Goal: Transaction & Acquisition: Register for event/course

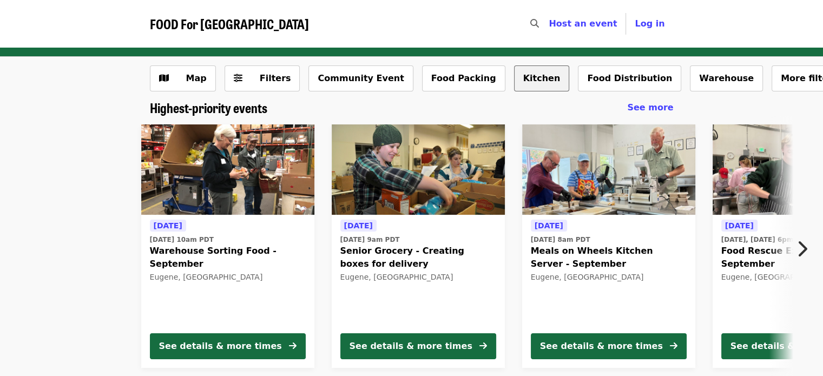
click at [514, 85] on button "Kitchen" at bounding box center [542, 78] width 56 height 26
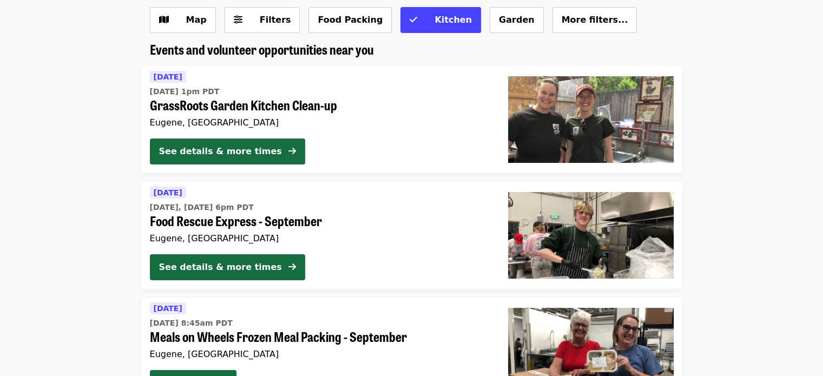
scroll to position [94, 0]
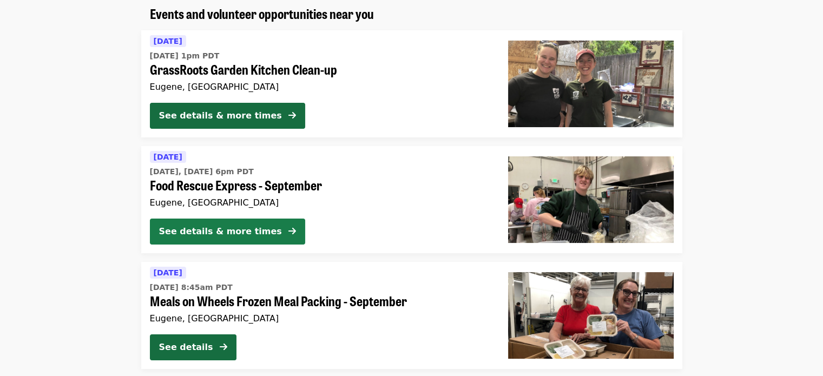
click at [237, 231] on div "See details & more times" at bounding box center [220, 231] width 123 height 13
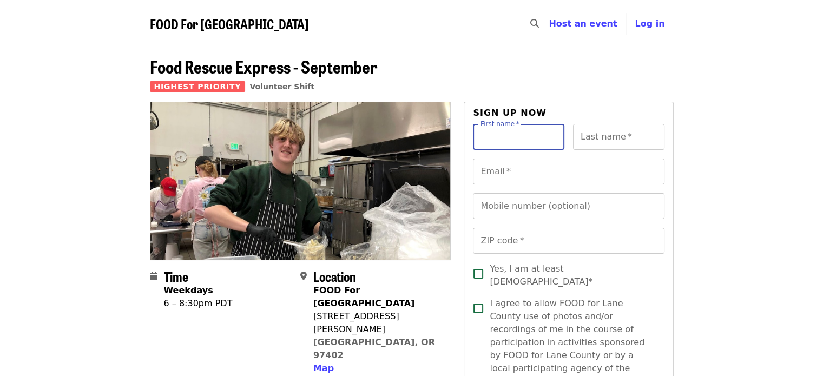
click at [517, 131] on div "First name   * First name *" at bounding box center [518, 137] width 91 height 26
click at [517, 131] on input "First name   *" at bounding box center [518, 137] width 91 height 26
type input "****"
click at [612, 137] on div "Last name   * Last name *" at bounding box center [618, 137] width 91 height 26
type input "******"
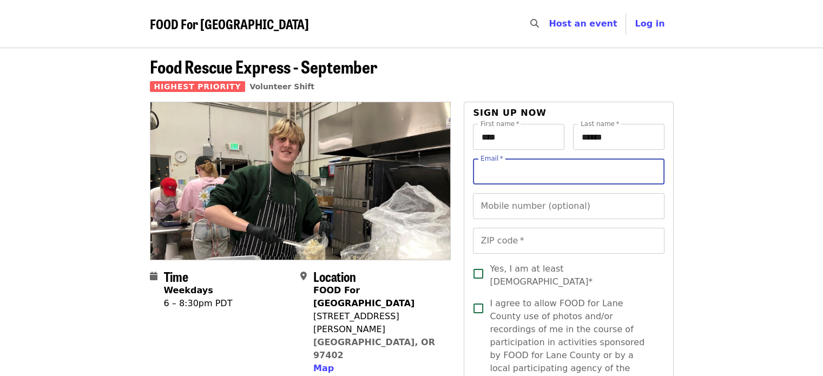
click at [511, 175] on input "Email   *" at bounding box center [568, 172] width 191 height 26
click at [501, 213] on input "Mobile number (optional)" at bounding box center [568, 206] width 191 height 26
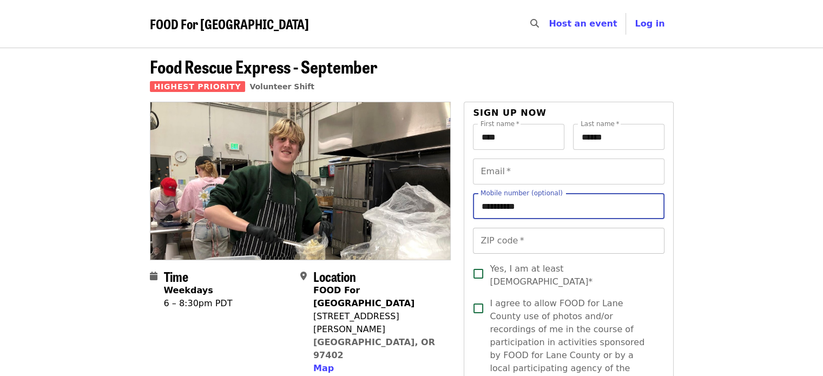
type input "**********"
click at [509, 247] on div "ZIP code   * ZIP code *" at bounding box center [568, 241] width 191 height 26
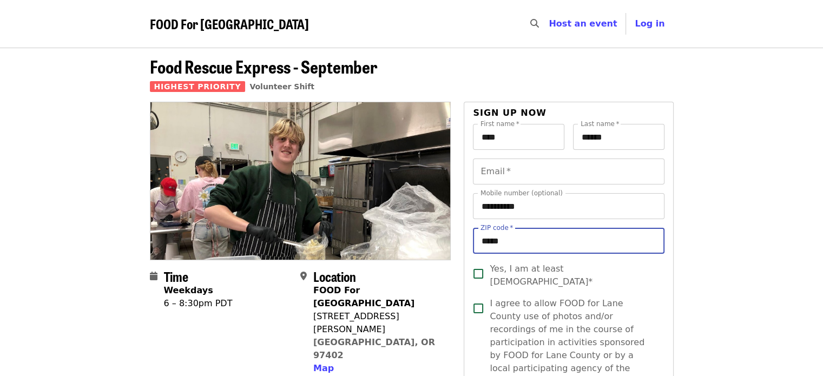
type input "*****"
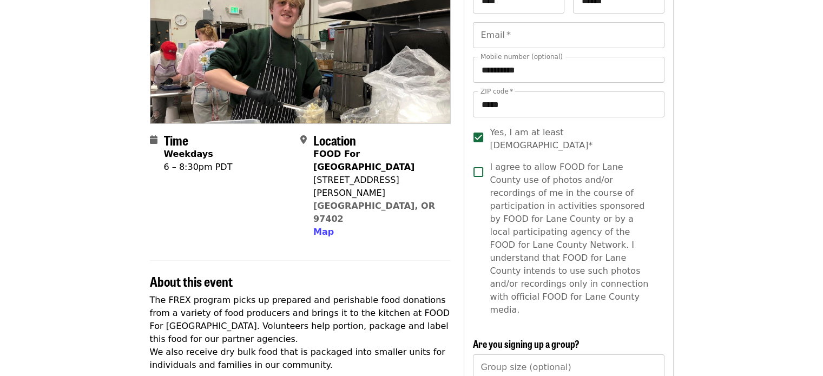
scroll to position [151, 0]
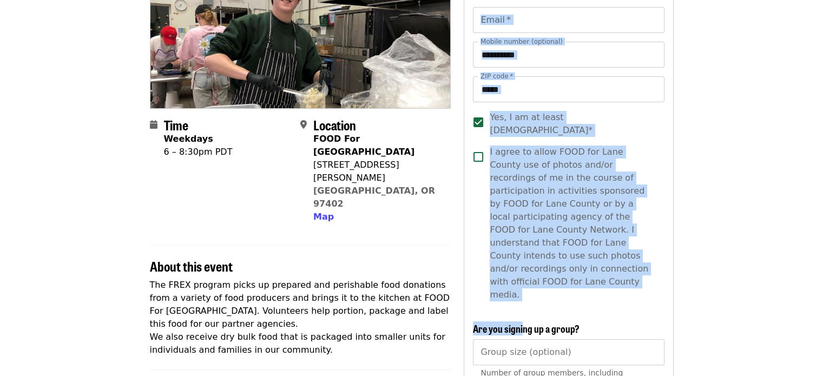
drag, startPoint x: 523, startPoint y: 287, endPoint x: 678, endPoint y: -24, distance: 347.9
click at [678, 0] on html "FOOD For Lane County Skip to content ​ Host an event Host Log in Food Rescue Ex…" at bounding box center [411, 37] width 823 height 376
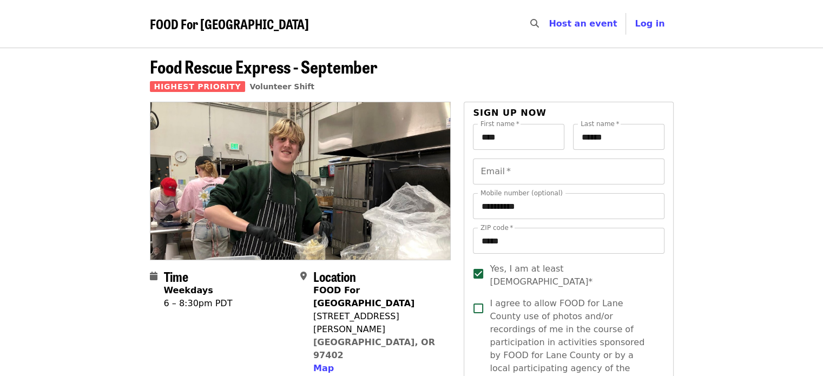
scroll to position [0, 0]
click at [487, 173] on input "Email   *" at bounding box center [568, 172] width 191 height 26
click at [536, 171] on input "Email   *" at bounding box center [568, 172] width 191 height 26
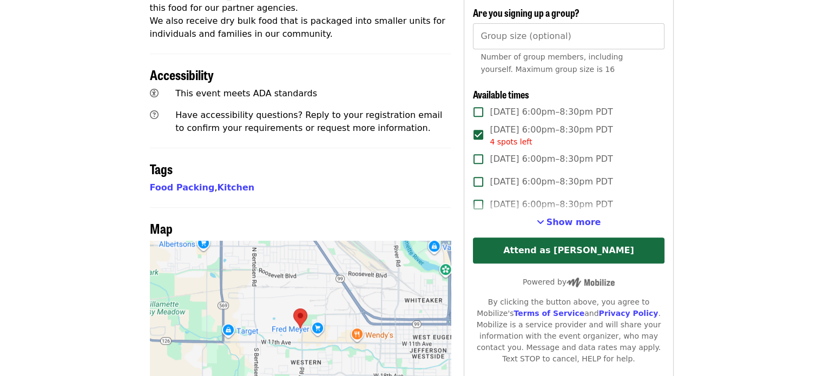
scroll to position [467, 0]
type input "**********"
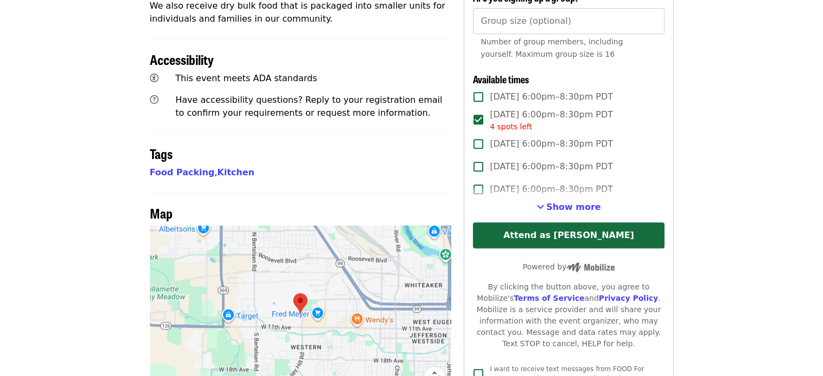
scroll to position [483, 0]
click at [585, 202] on span "Show more" at bounding box center [573, 207] width 55 height 10
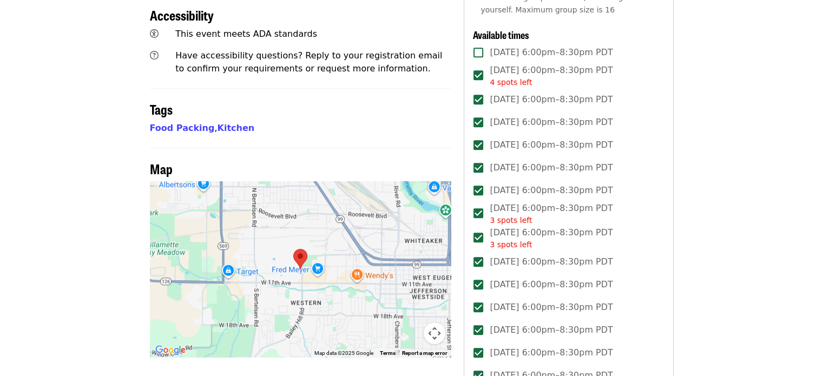
scroll to position [621, 0]
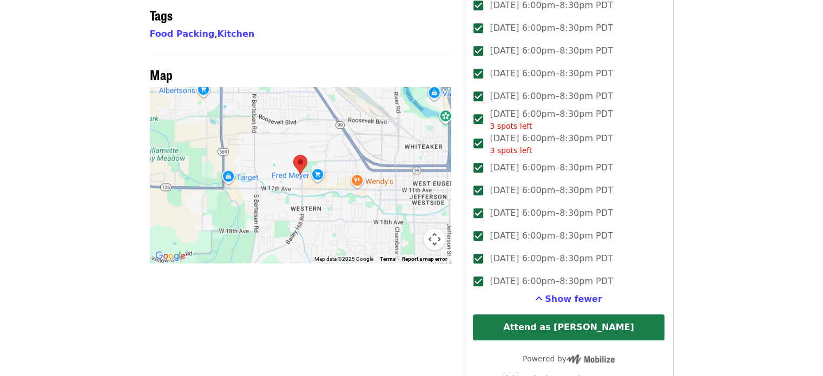
click at [563, 314] on button "Attend as [PERSON_NAME]" at bounding box center [568, 327] width 191 height 26
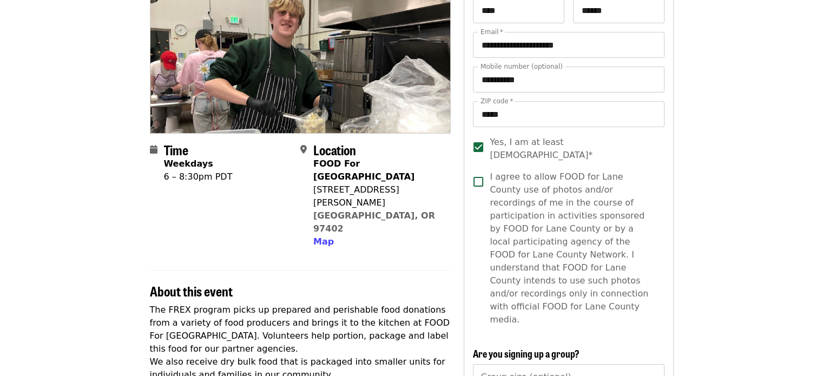
scroll to position [125, 0]
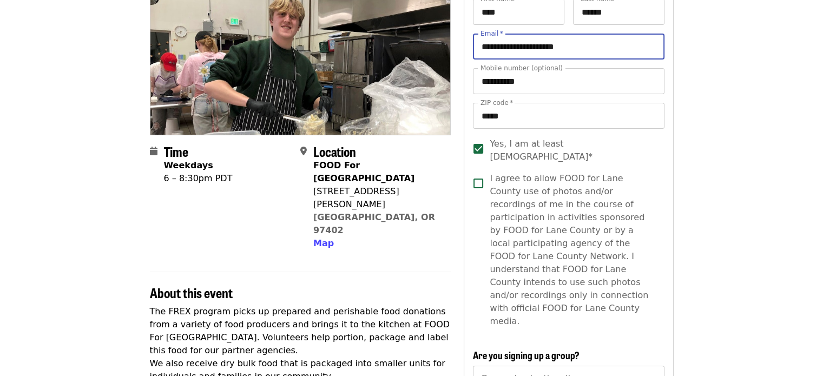
drag, startPoint x: 596, startPoint y: 48, endPoint x: 422, endPoint y: 55, distance: 174.3
click at [422, 55] on img at bounding box center [300, 55] width 300 height 157
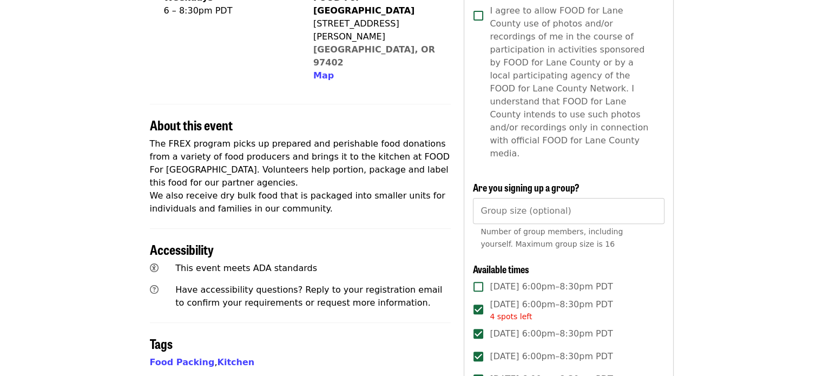
scroll to position [0, 0]
